Goal: Information Seeking & Learning: Understand process/instructions

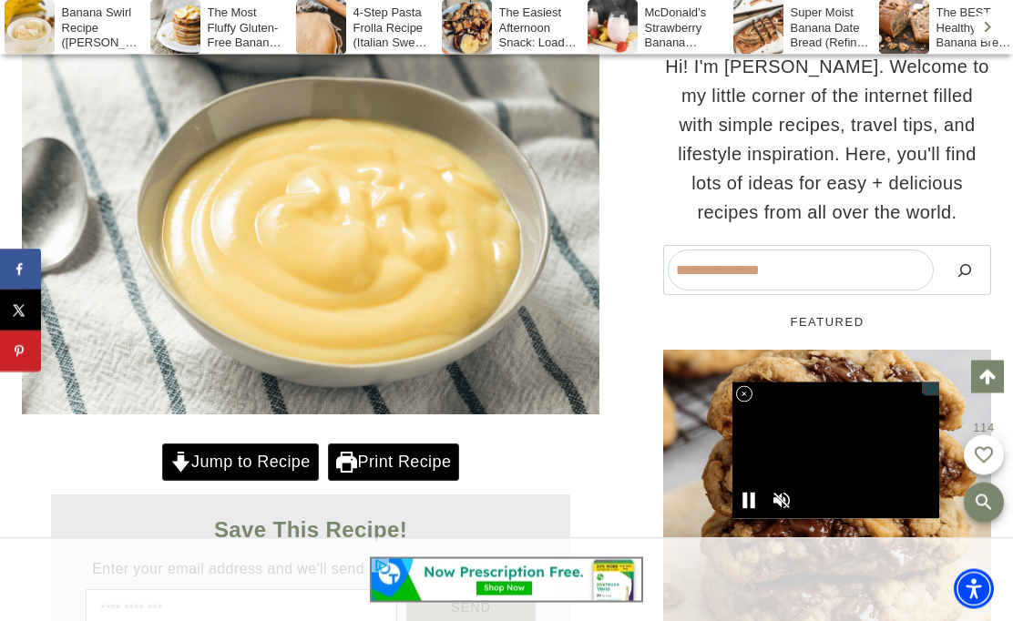
scroll to position [452, 0]
click at [297, 458] on link "Jump to Recipe" at bounding box center [240, 462] width 157 height 37
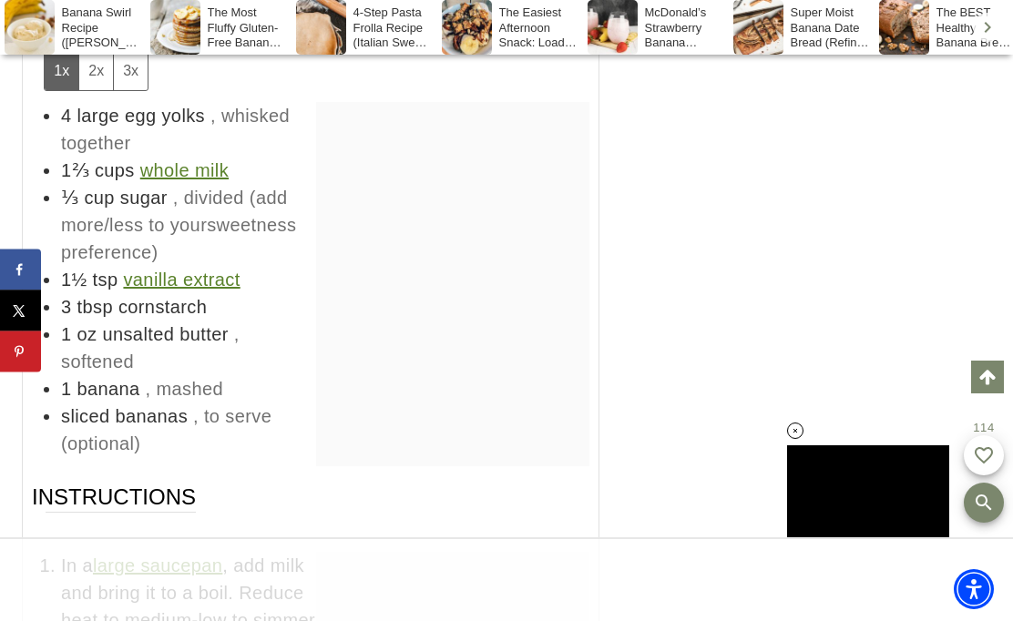
click at [145, 89] on button "3x" at bounding box center [130, 70] width 35 height 37
click at [128, 86] on button "3x" at bounding box center [130, 70] width 35 height 37
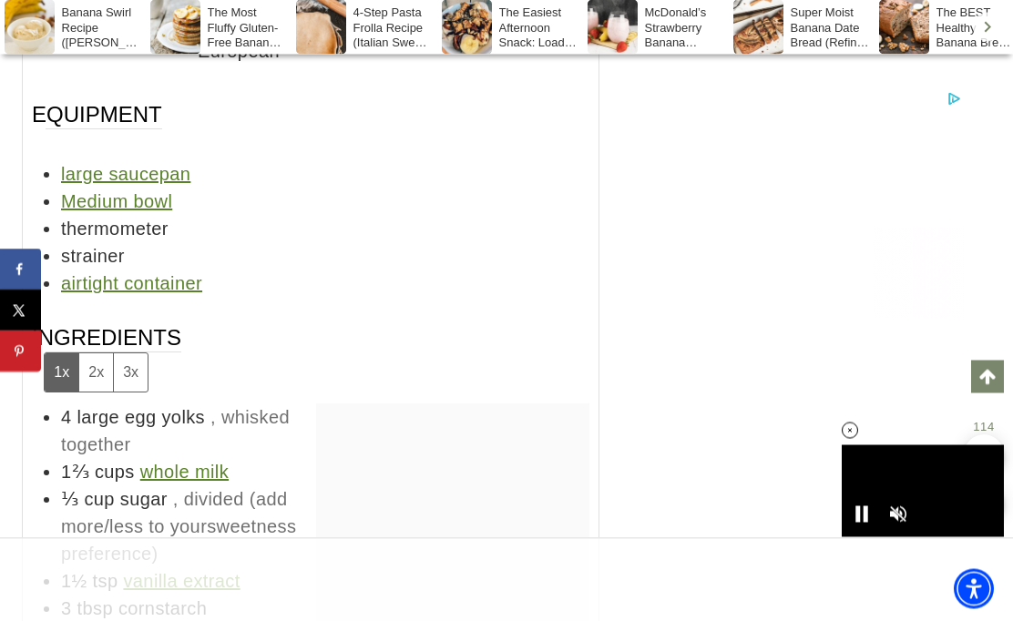
scroll to position [9684, 0]
click at [138, 354] on button "3x" at bounding box center [130, 372] width 35 height 37
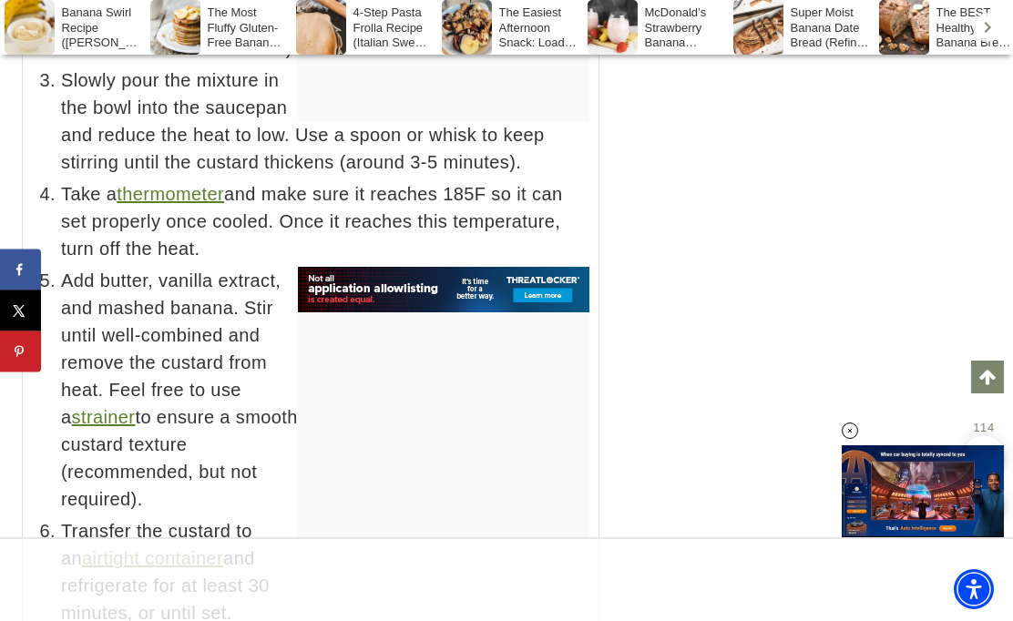
scroll to position [0, 0]
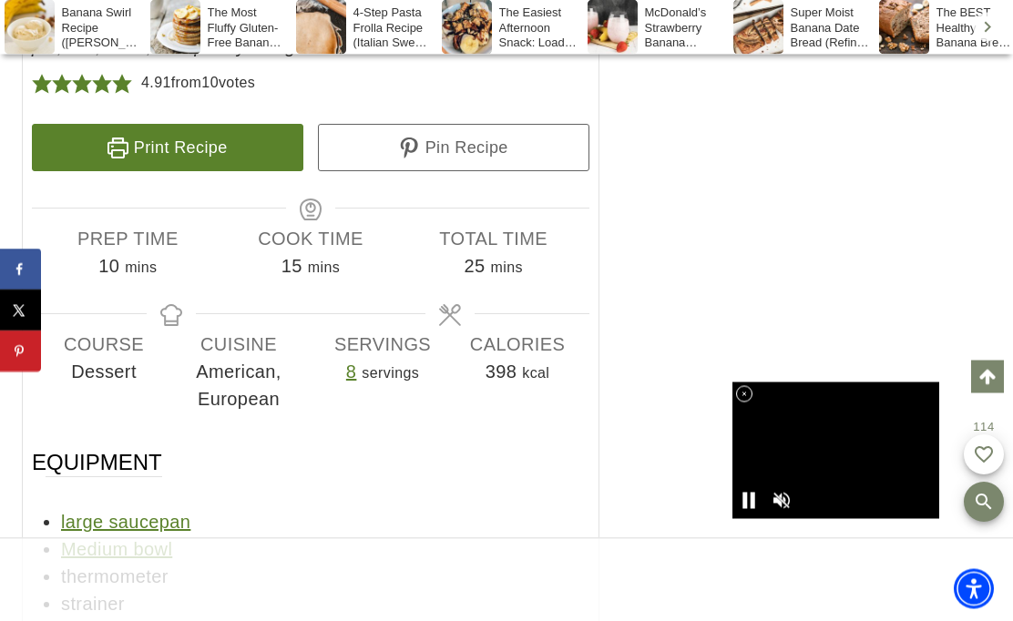
scroll to position [9700, 0]
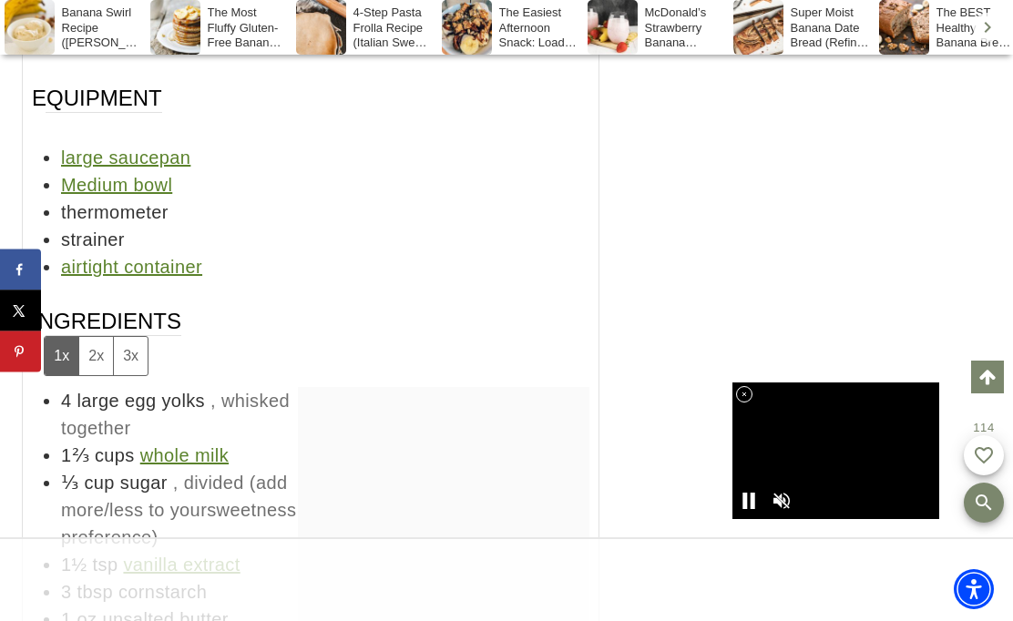
click at [128, 337] on button "3x" at bounding box center [130, 355] width 35 height 37
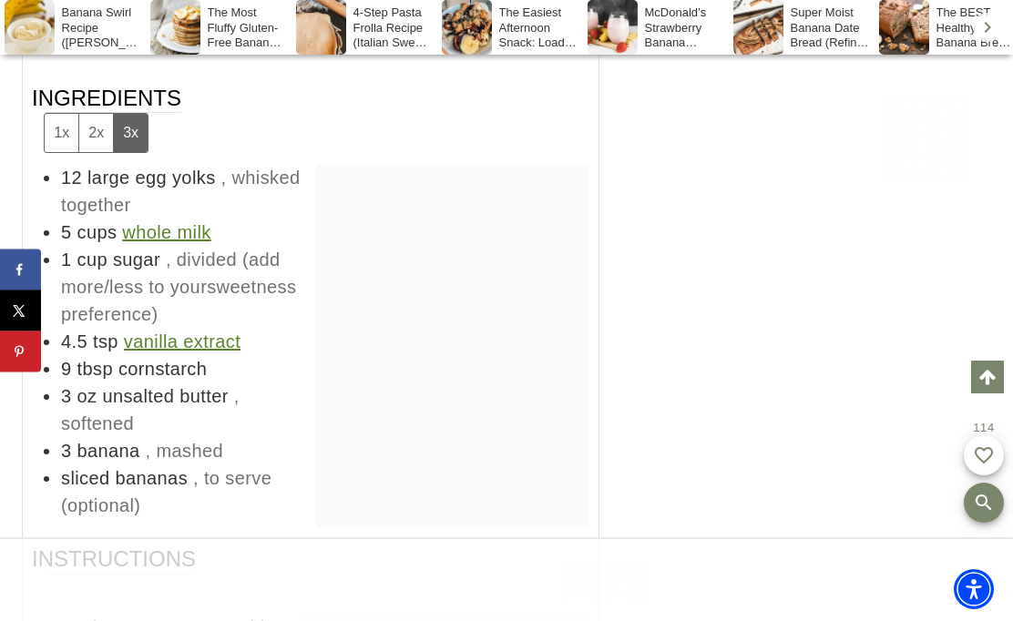
scroll to position [0, 0]
